Goal: Navigation & Orientation: Find specific page/section

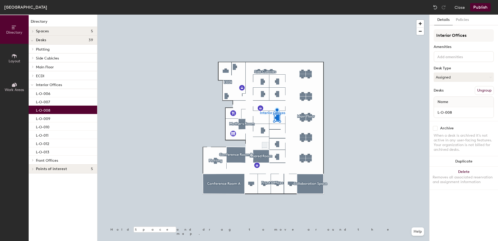
click at [16, 87] on icon at bounding box center [14, 85] width 6 height 6
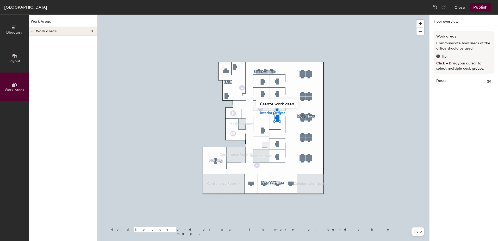
click at [13, 60] on span "Layout" at bounding box center [15, 61] width 12 height 4
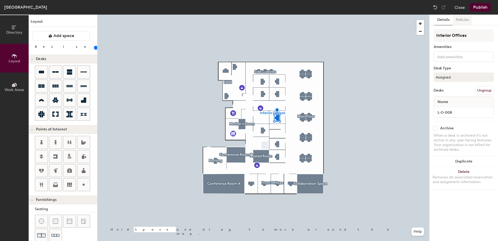
click at [459, 18] on button "Policies" at bounding box center [461, 20] width 19 height 11
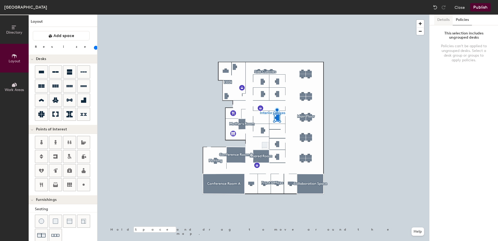
click at [441, 23] on button "Details" at bounding box center [443, 20] width 18 height 11
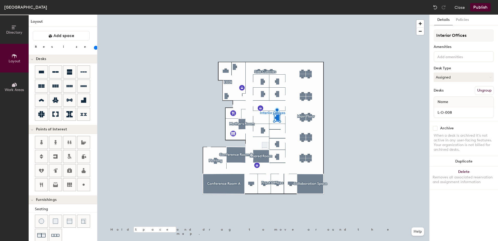
click at [456, 102] on div "Name" at bounding box center [464, 102] width 60 height 10
click at [455, 100] on div "Name" at bounding box center [464, 102] width 60 height 10
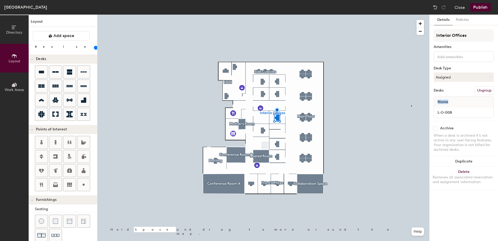
click at [411, 15] on div at bounding box center [263, 15] width 332 height 0
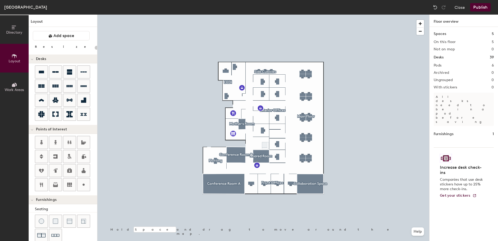
type input "20"
click at [454, 193] on span "Get your stickers" at bounding box center [455, 195] width 30 height 4
click at [17, 34] on span "Directory" at bounding box center [14, 32] width 16 height 4
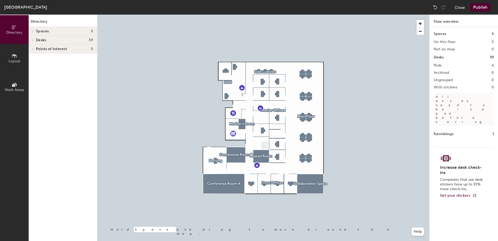
click at [43, 38] on span "Desks" at bounding box center [41, 40] width 10 height 4
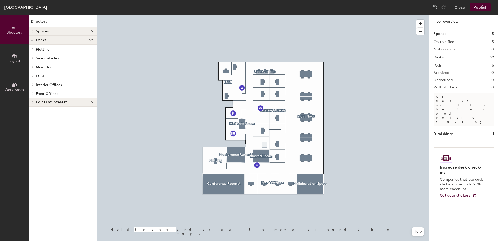
click at [41, 85] on span "Interior Offices" at bounding box center [49, 85] width 26 height 4
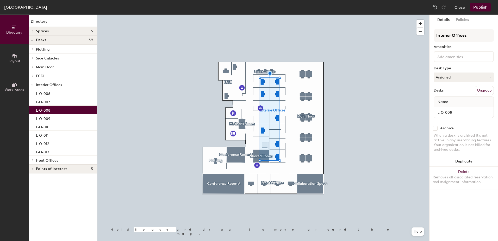
click at [40, 111] on p "L-O-008" at bounding box center [43, 109] width 14 height 6
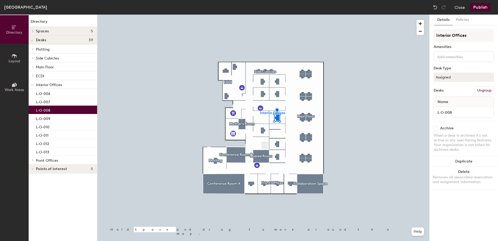
click at [467, 101] on div "Name" at bounding box center [464, 102] width 60 height 10
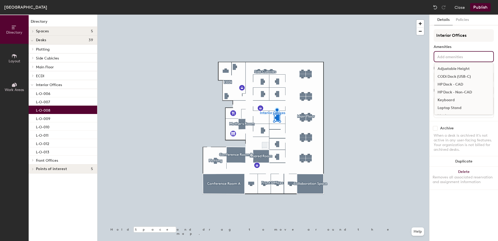
drag, startPoint x: 467, startPoint y: 101, endPoint x: 475, endPoint y: 59, distance: 42.6
click at [475, 59] on div "Adjustable Height CODi Dock (USB-C) HP Dock - CAD HP Dock - Non-CAD Keyboard La…" at bounding box center [463, 56] width 60 height 11
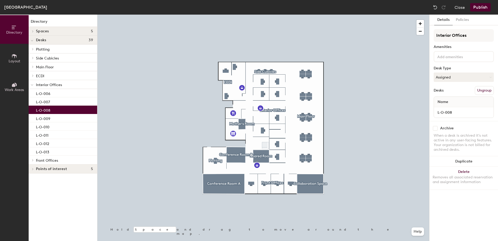
click at [49, 110] on p "L-O-008" at bounding box center [43, 109] width 14 height 6
click at [64, 31] on h4 "Spaces 5" at bounding box center [64, 31] width 57 height 4
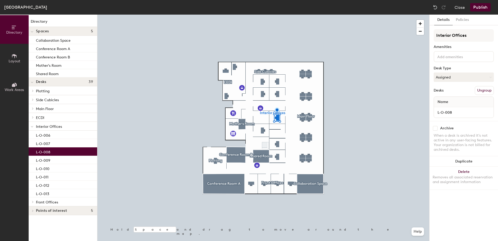
click at [19, 89] on span "Work Areas" at bounding box center [14, 89] width 19 height 4
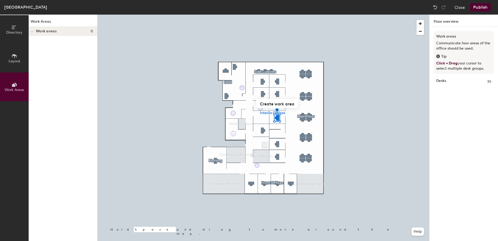
click at [12, 61] on span "Layout" at bounding box center [15, 61] width 12 height 4
